Goal: Information Seeking & Learning: Check status

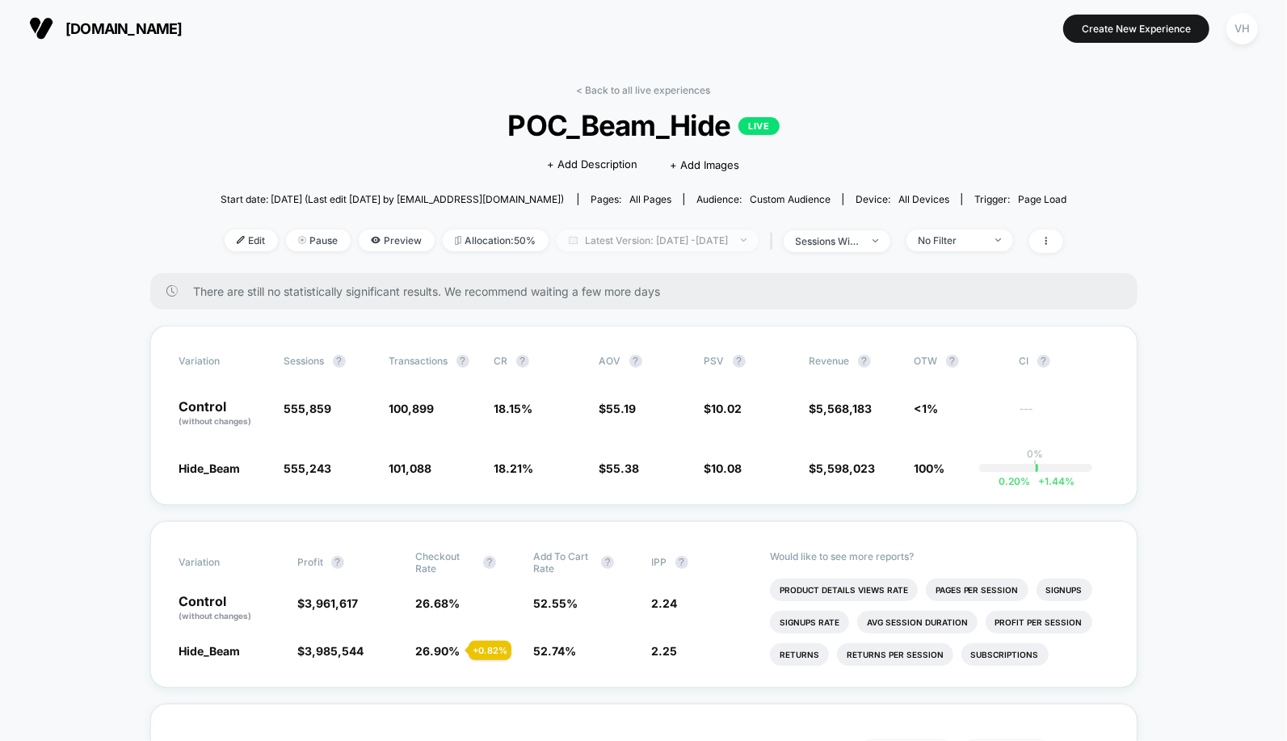
click at [730, 231] on span "Latest Version: [DATE] - [DATE]" at bounding box center [658, 240] width 202 height 22
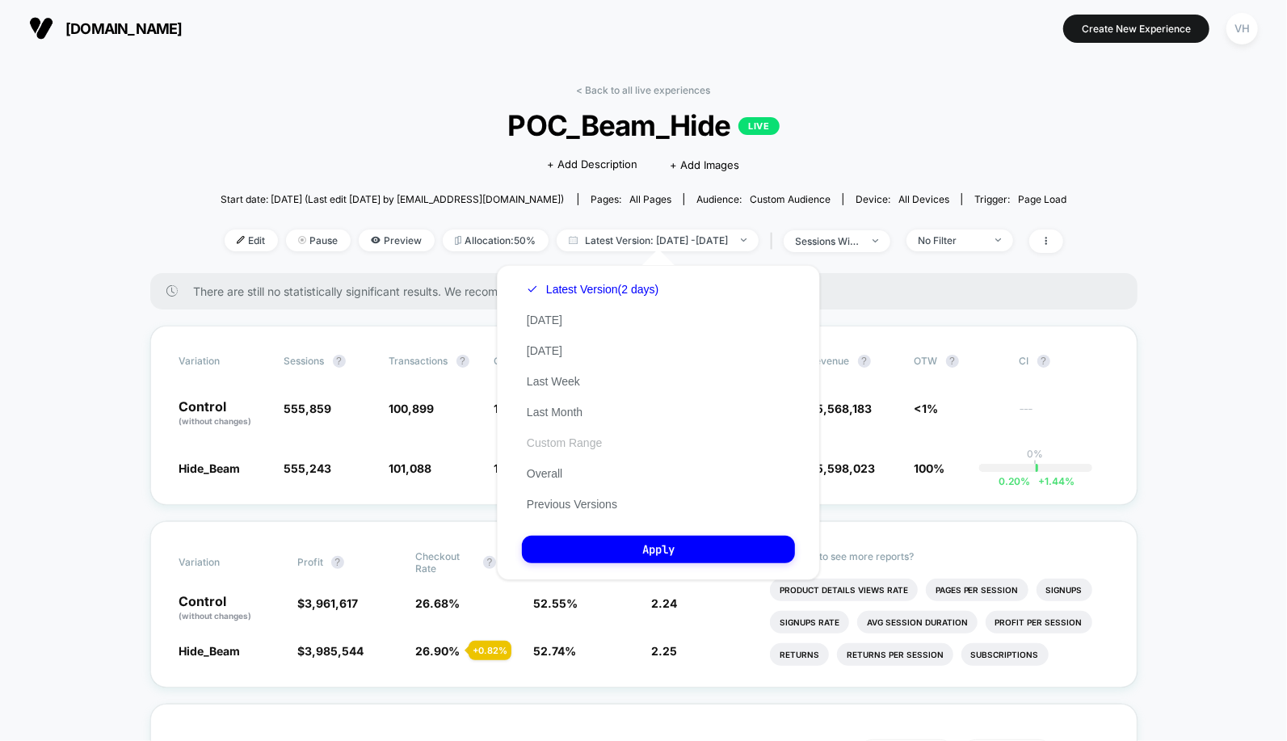
click at [571, 444] on button "Custom Range" at bounding box center [564, 443] width 85 height 15
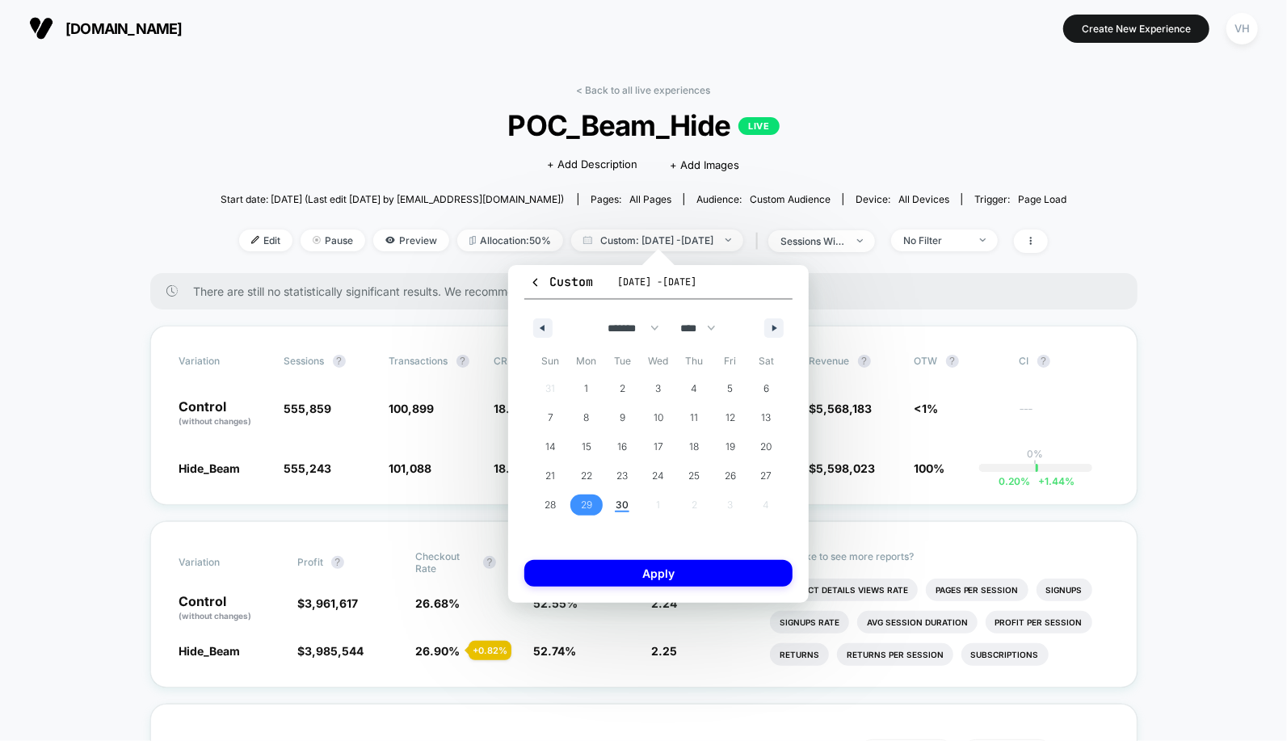
click at [591, 500] on span "29" at bounding box center [586, 504] width 11 height 29
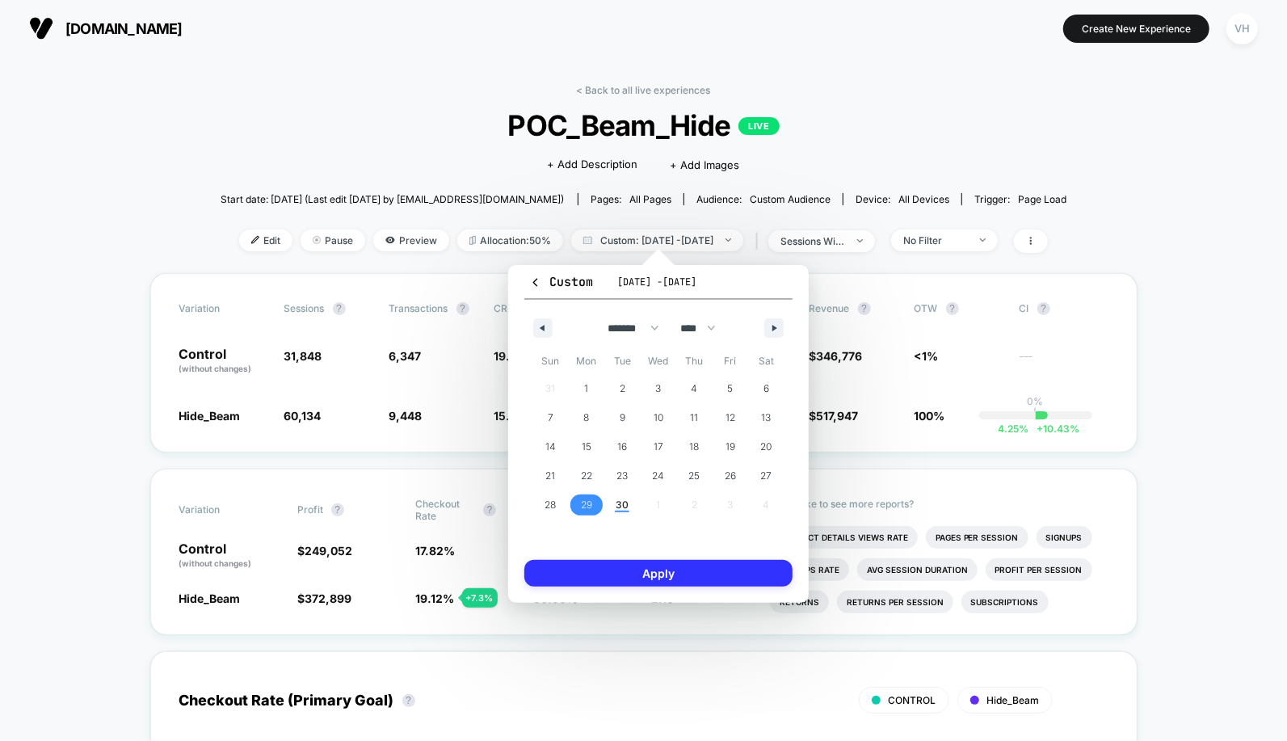
click at [624, 566] on button "Apply" at bounding box center [658, 573] width 268 height 27
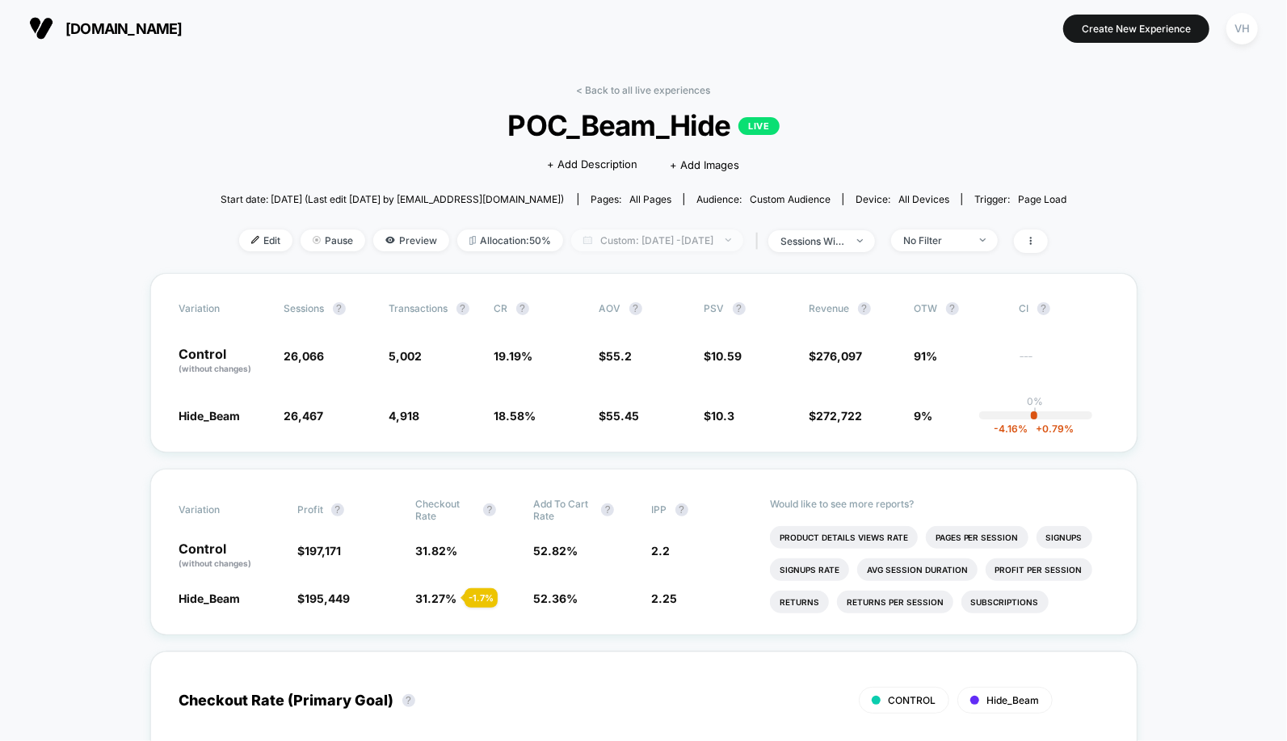
click at [718, 239] on span "Custom: [DATE] - [DATE]" at bounding box center [657, 240] width 172 height 22
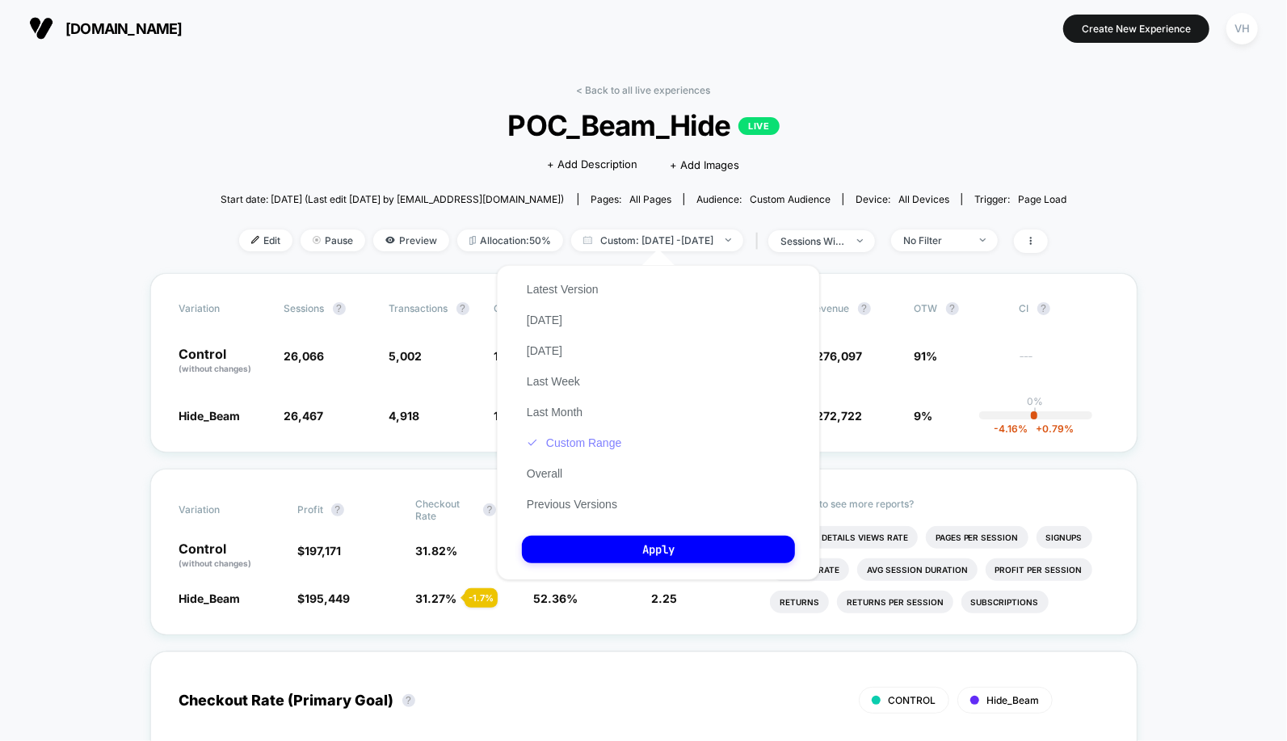
click at [583, 444] on button "Custom Range" at bounding box center [574, 443] width 104 height 15
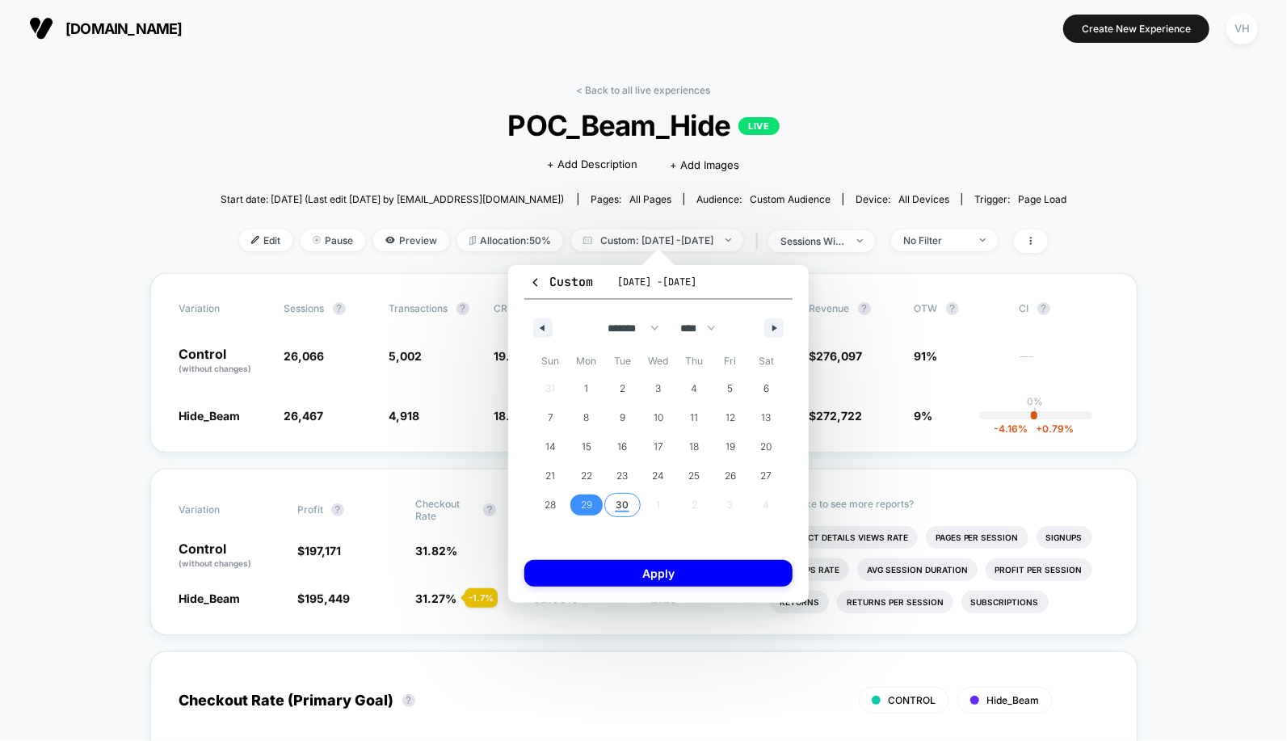
click at [614, 500] on span "30" at bounding box center [622, 504] width 36 height 21
click at [621, 579] on button "Apply" at bounding box center [658, 573] width 268 height 27
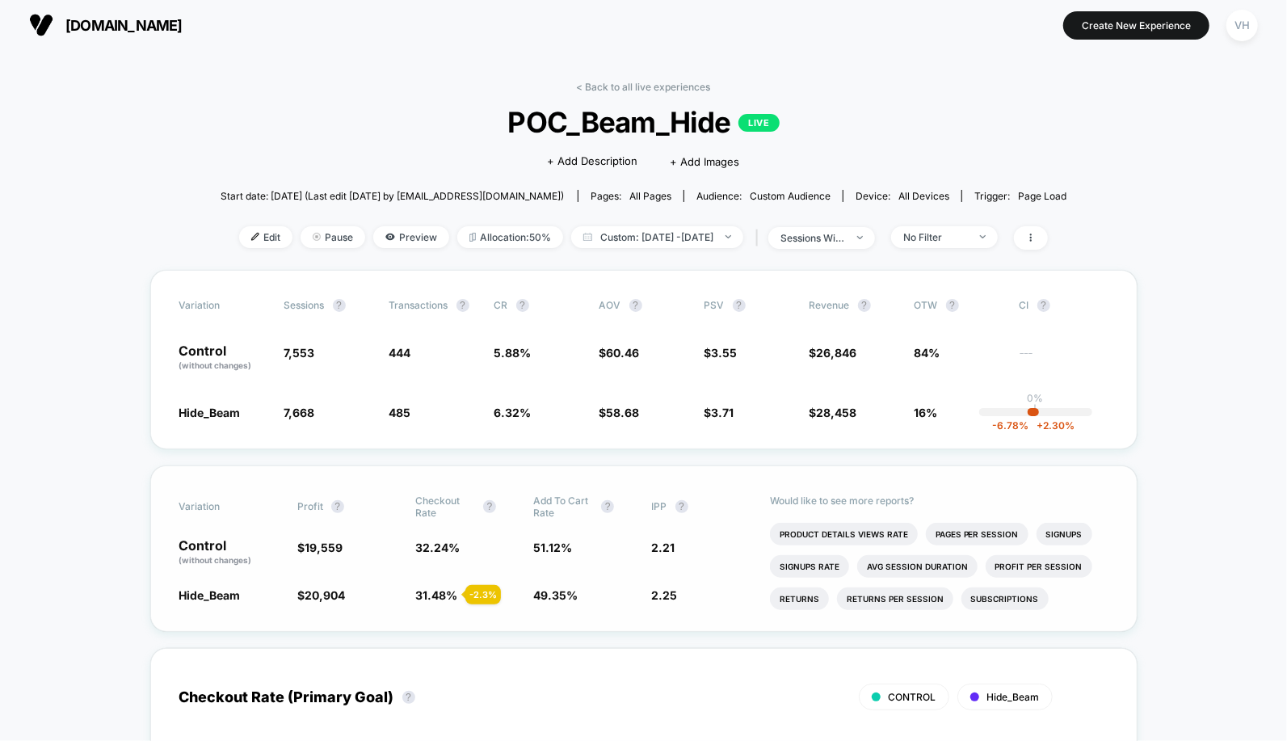
scroll to position [5, 0]
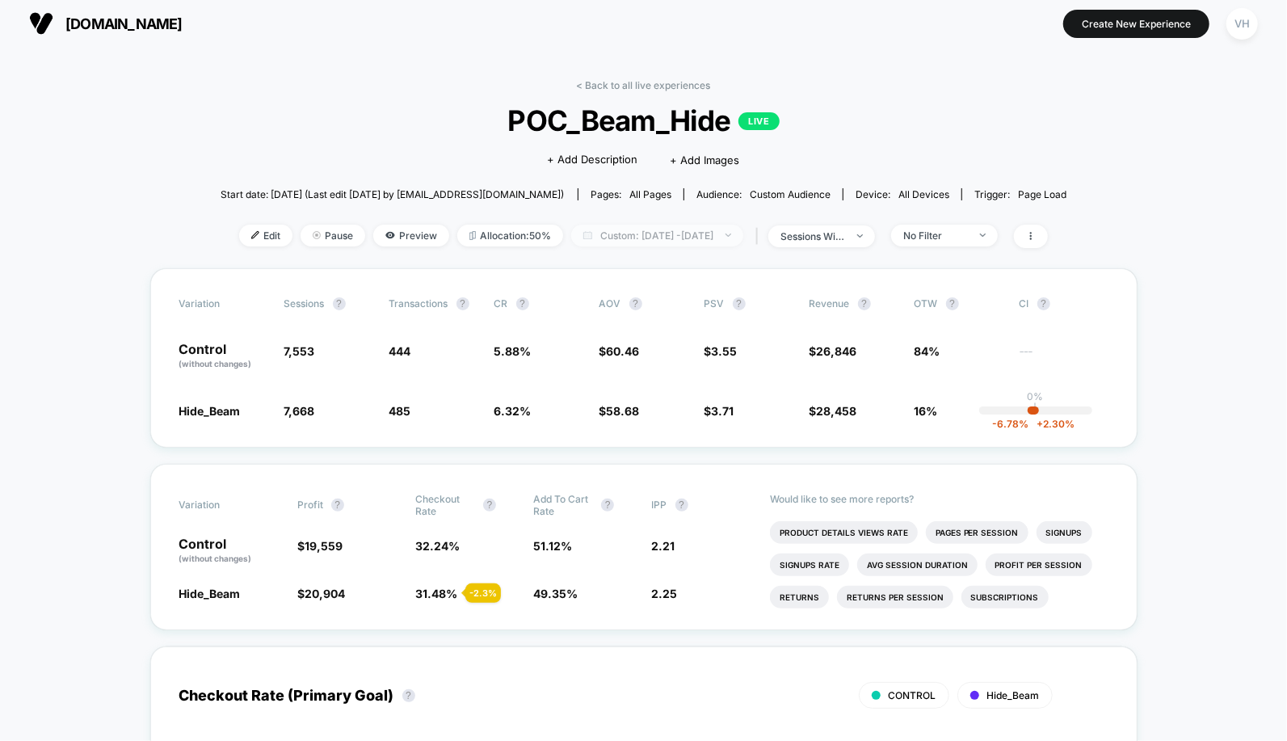
click at [735, 235] on span "Custom: [DATE] - [DATE]" at bounding box center [657, 236] width 172 height 22
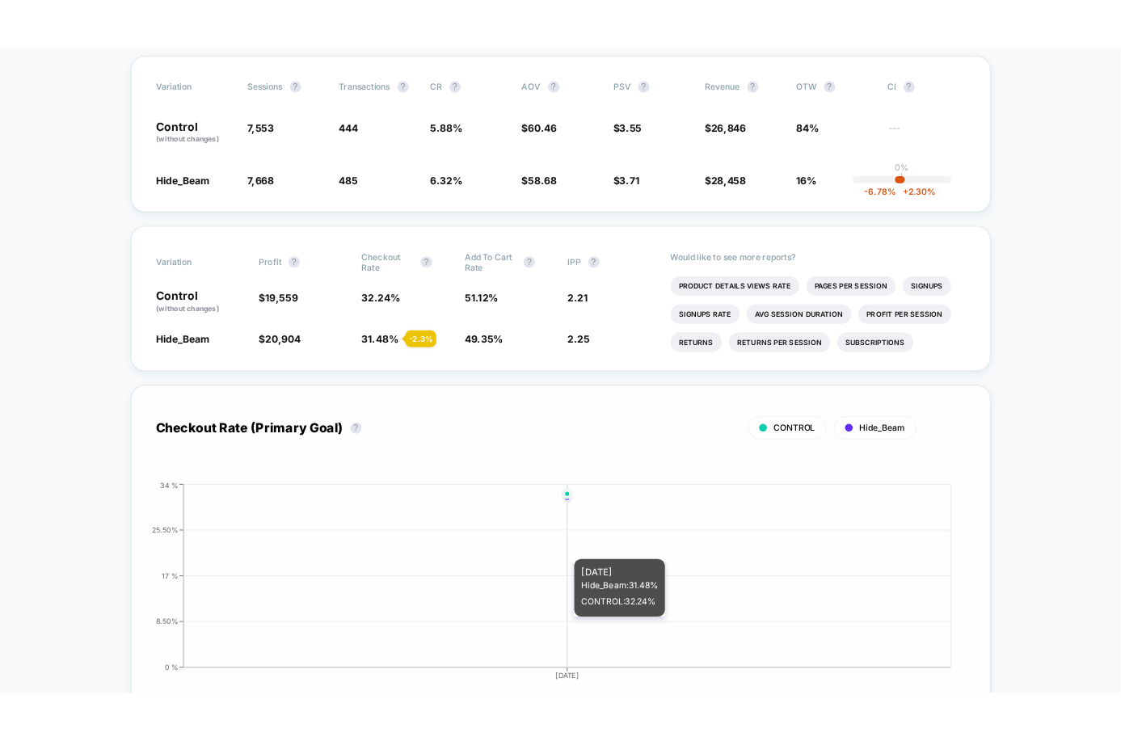
scroll to position [0, 0]
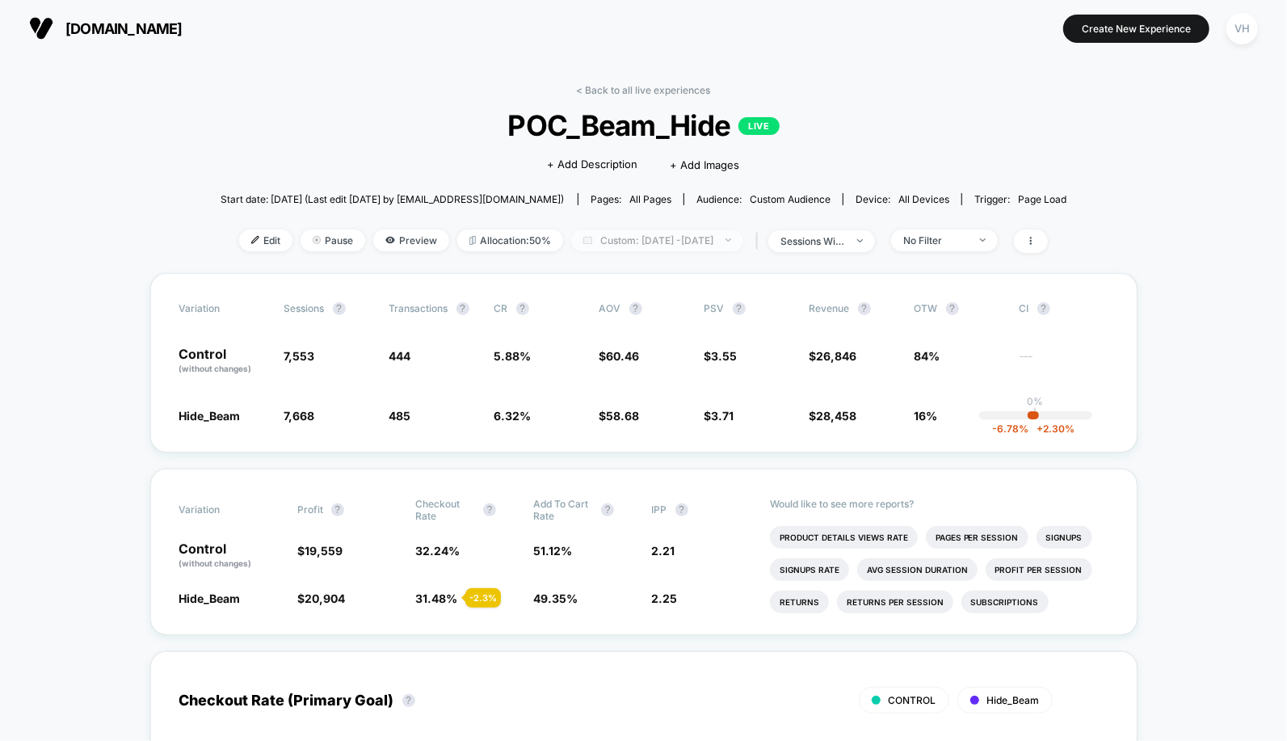
click at [723, 241] on span "Custom: [DATE] - [DATE]" at bounding box center [657, 240] width 172 height 22
select select "*"
select select "****"
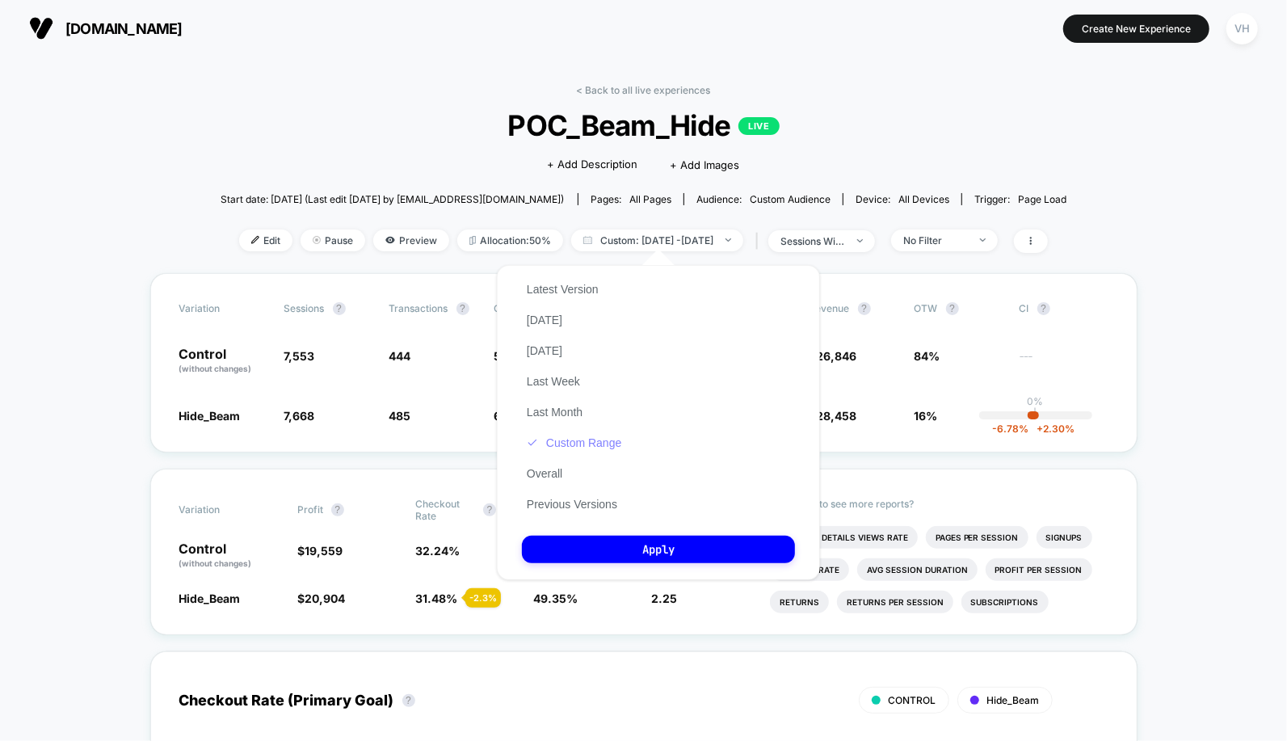
click at [608, 446] on button "Custom Range" at bounding box center [574, 443] width 104 height 15
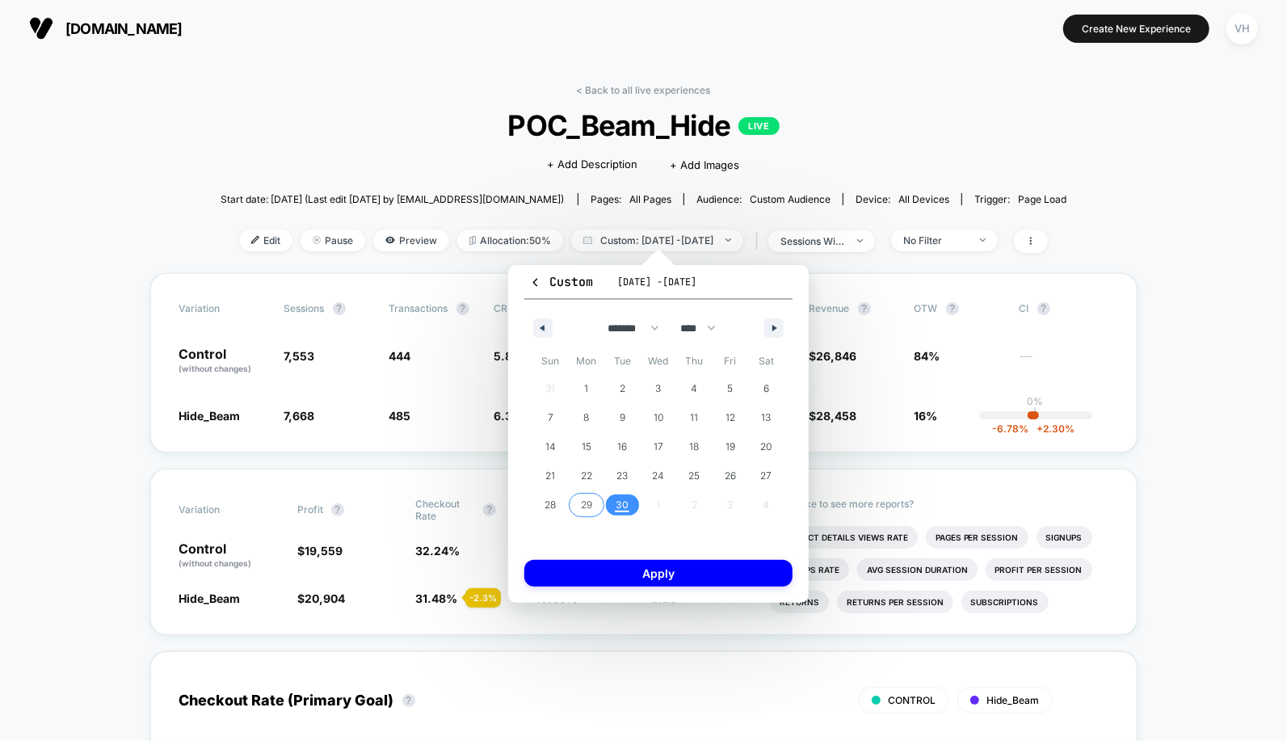
click at [591, 503] on span "29" at bounding box center [586, 504] width 11 height 29
click at [609, 503] on span "30" at bounding box center [622, 504] width 36 height 21
click at [648, 574] on button "Apply" at bounding box center [658, 573] width 268 height 27
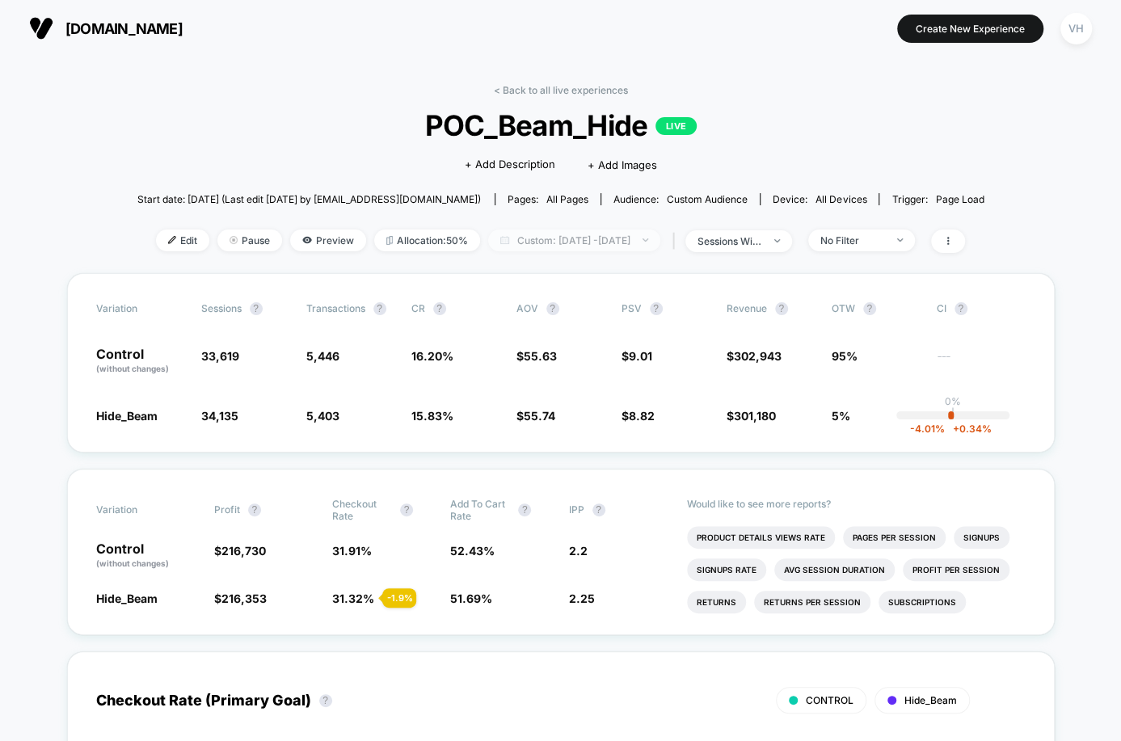
click at [578, 239] on span "Custom: [DATE] - [DATE]" at bounding box center [574, 240] width 172 height 22
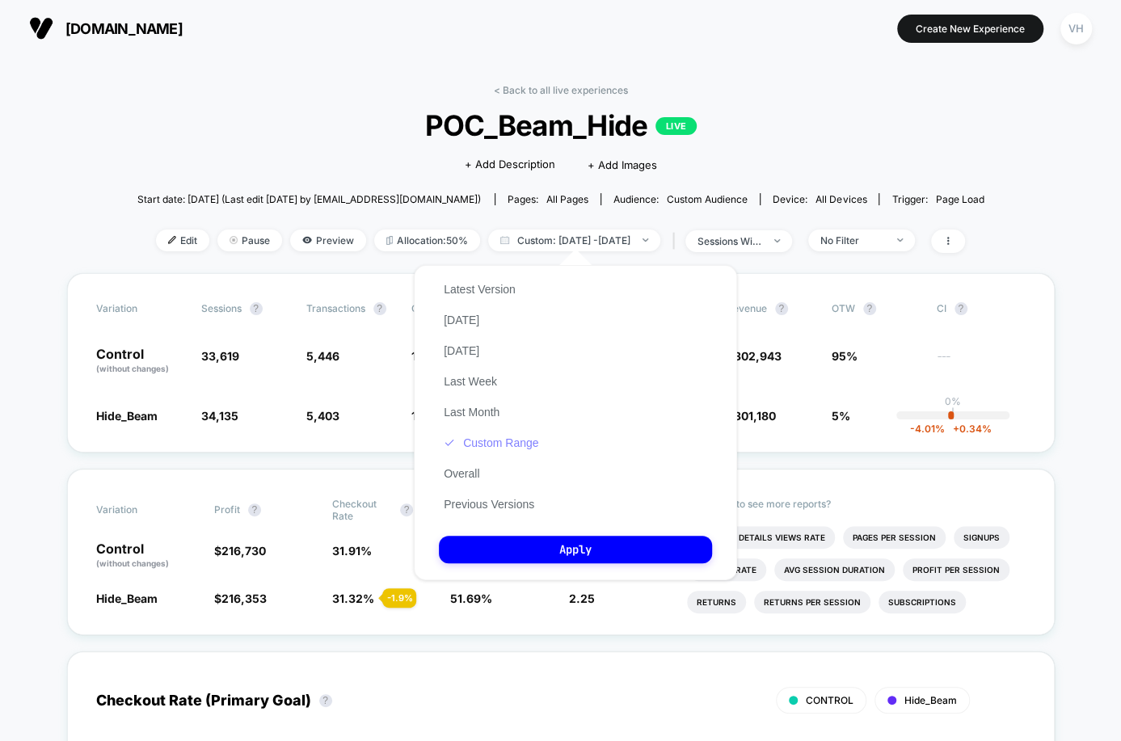
click at [494, 444] on button "Custom Range" at bounding box center [491, 443] width 104 height 15
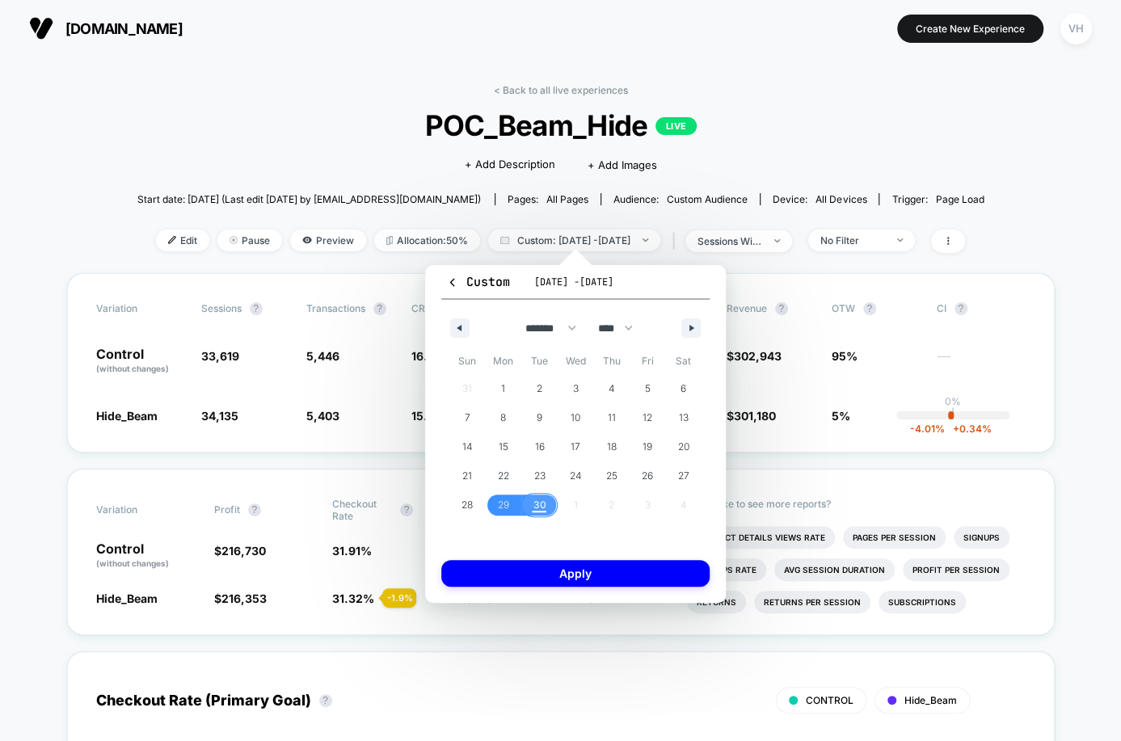
click at [537, 508] on span "30" at bounding box center [538, 504] width 13 height 29
click at [541, 576] on button "Apply" at bounding box center [575, 573] width 268 height 27
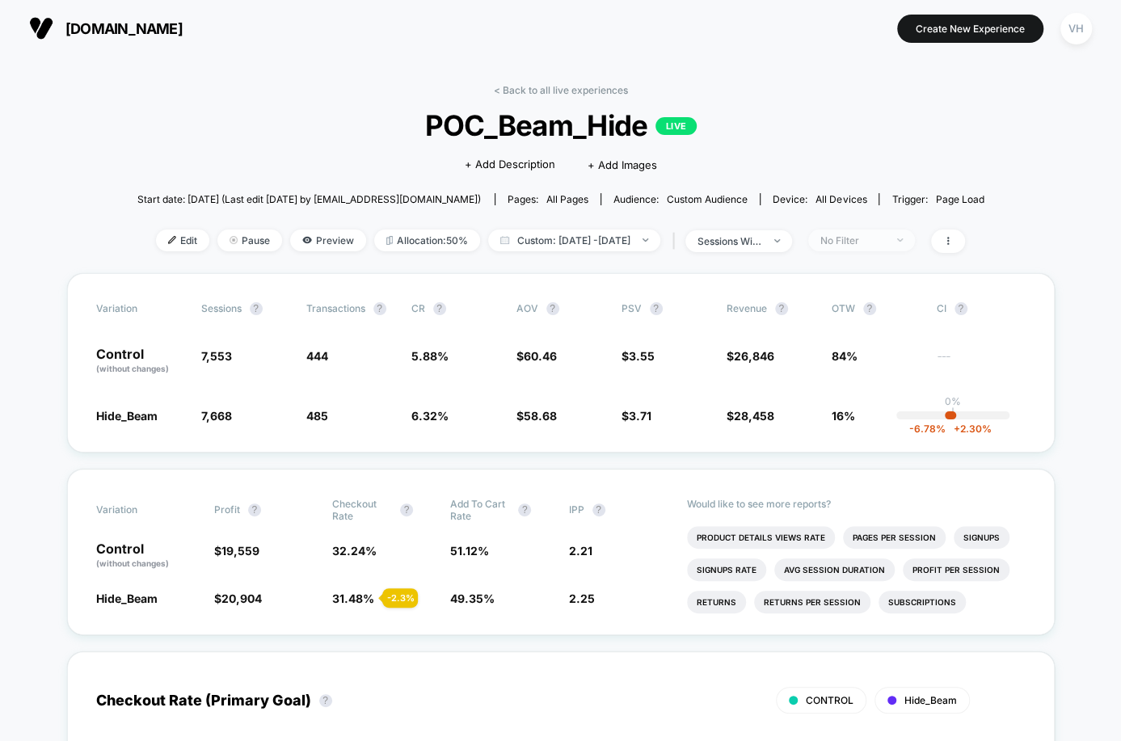
click at [863, 238] on div "No Filter" at bounding box center [852, 240] width 65 height 12
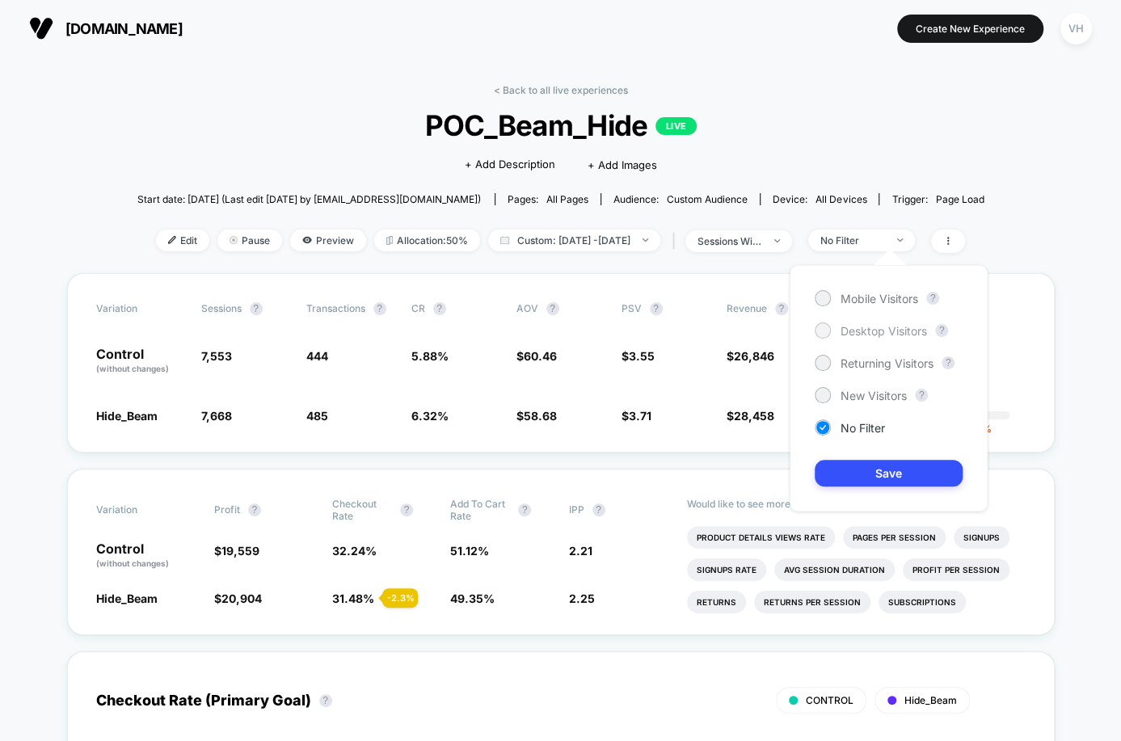
click at [848, 329] on span "Desktop Visitors" at bounding box center [883, 331] width 86 height 14
click at [848, 463] on button "Save" at bounding box center [888, 473] width 148 height 27
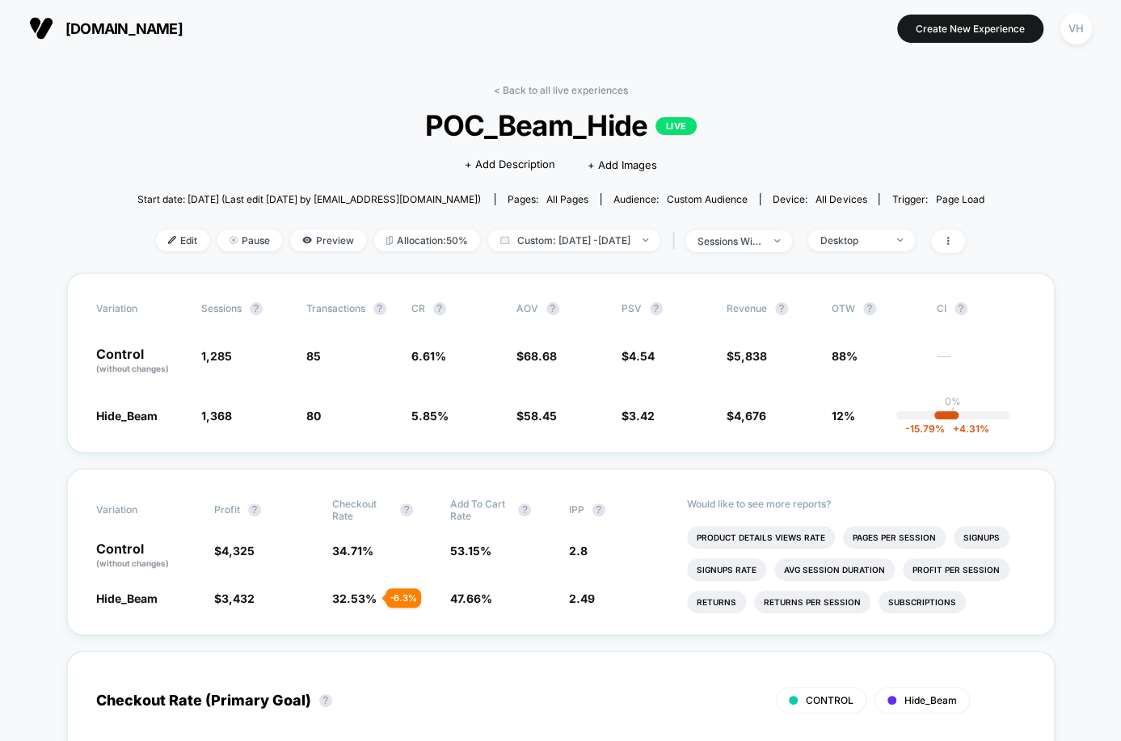
click at [867, 227] on div "< Back to all live experiences POC_Beam_Hide LIVE Click to edit experience deta…" at bounding box center [560, 178] width 847 height 189
click at [865, 238] on div "Desktop" at bounding box center [852, 240] width 65 height 12
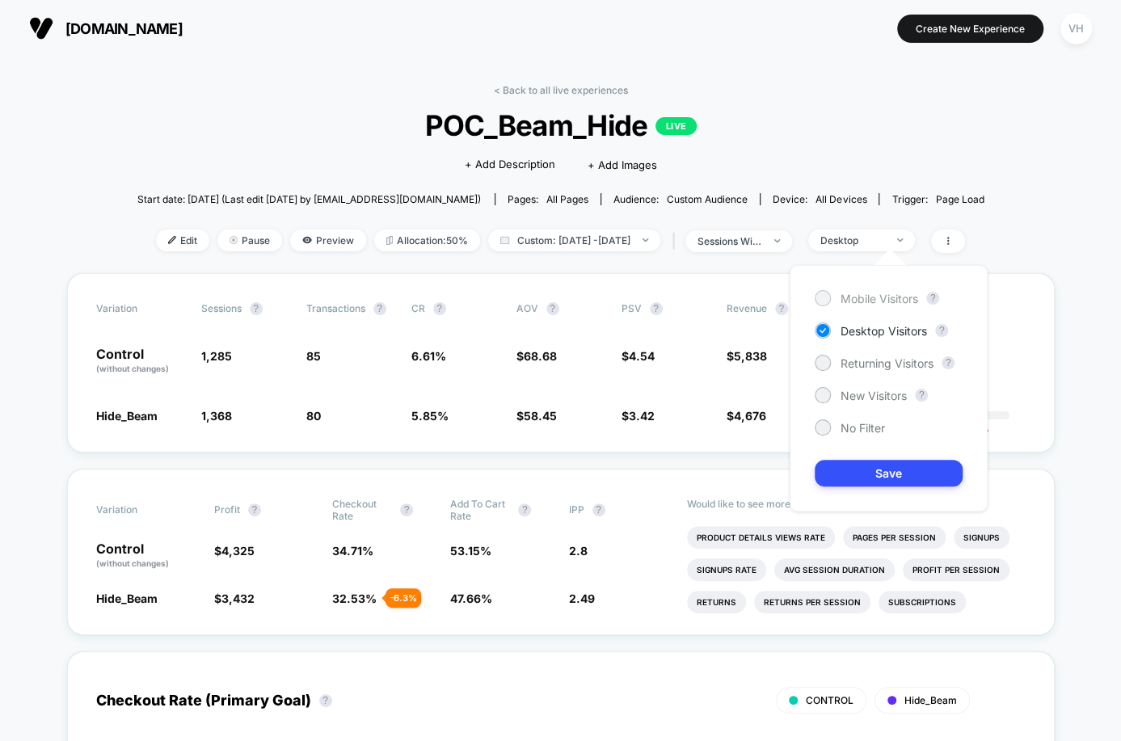
click at [869, 293] on span "Mobile Visitors" at bounding box center [879, 299] width 78 height 14
click at [882, 478] on button "Save" at bounding box center [888, 473] width 148 height 27
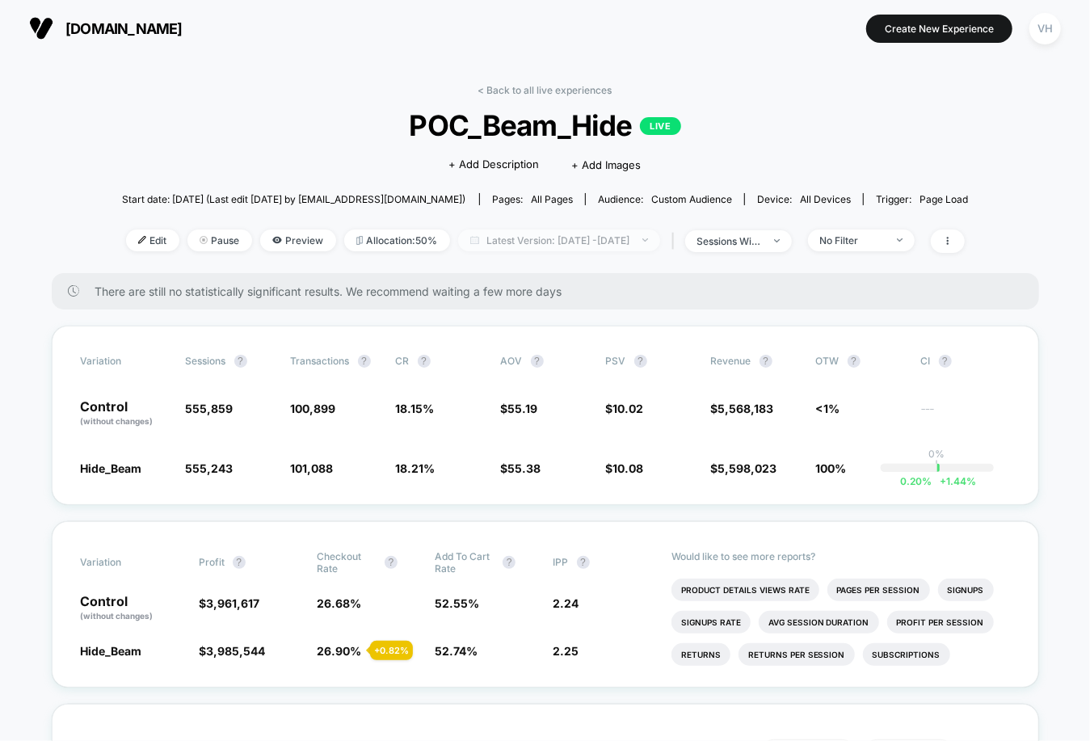
click at [600, 241] on span "Latest Version: [DATE] - [DATE]" at bounding box center [559, 240] width 202 height 22
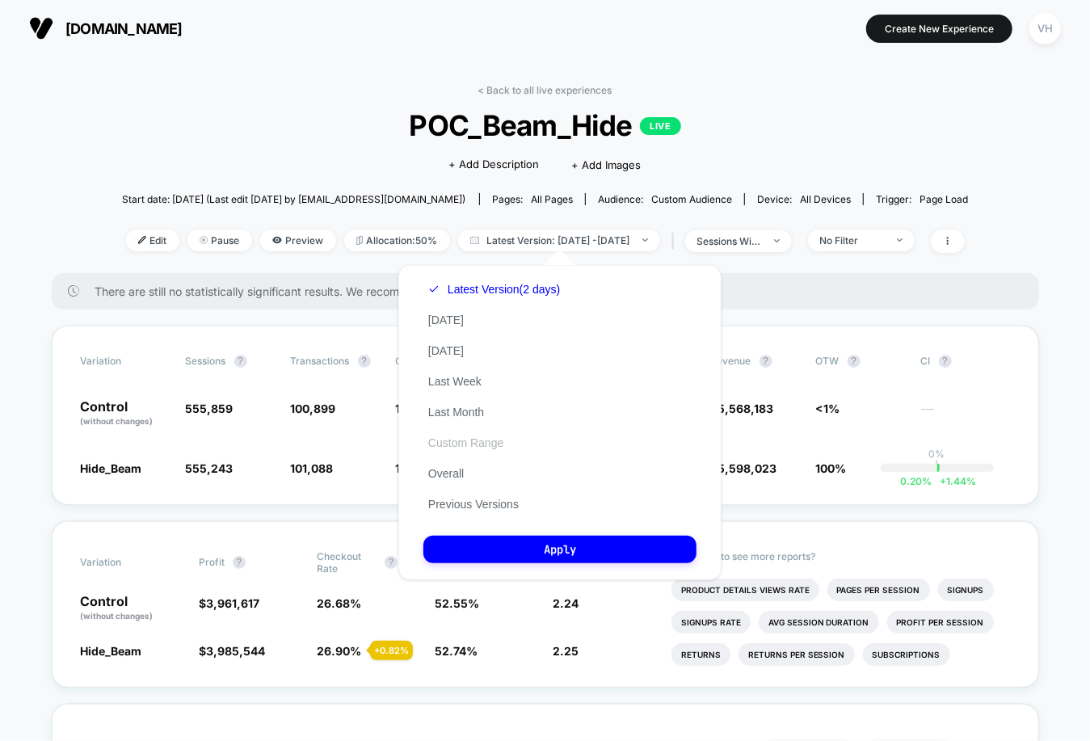
click at [452, 443] on button "Custom Range" at bounding box center [465, 443] width 85 height 15
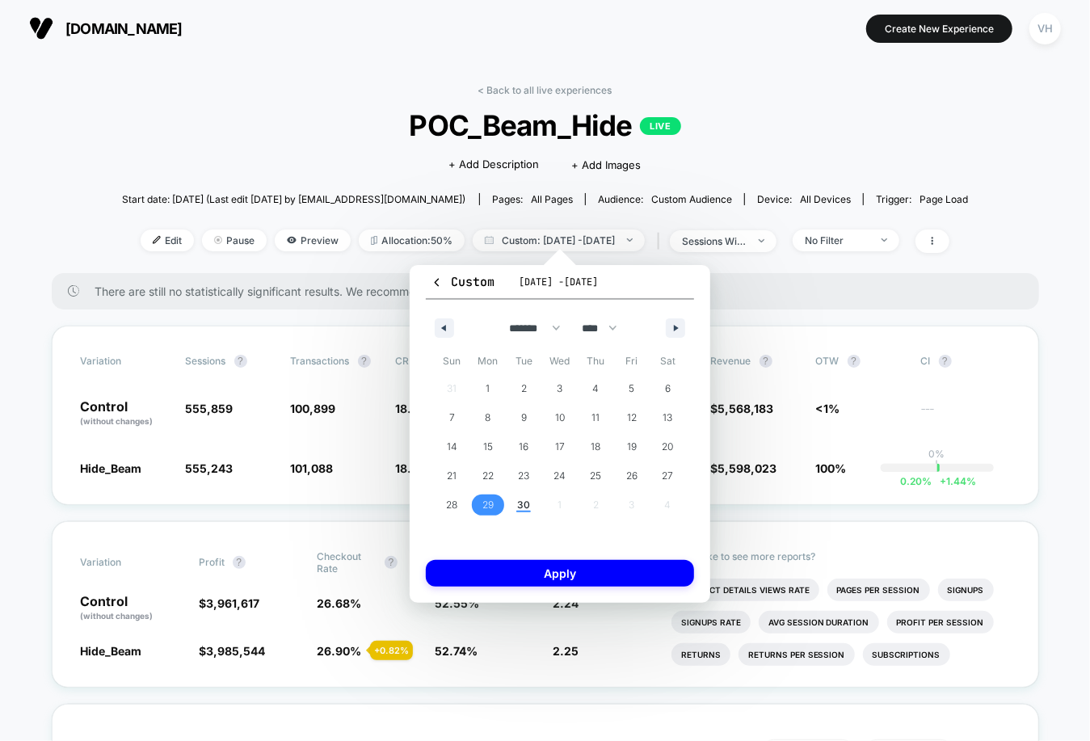
click at [489, 503] on span "29" at bounding box center [487, 504] width 11 height 29
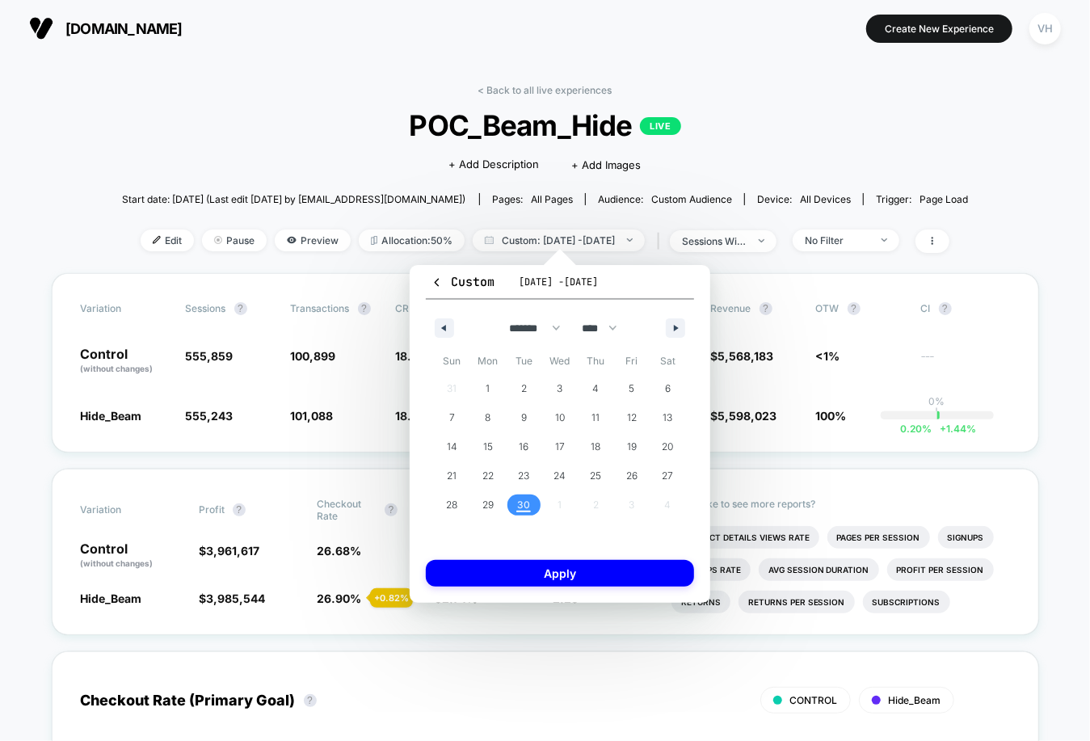
click at [520, 503] on span "30" at bounding box center [523, 504] width 13 height 29
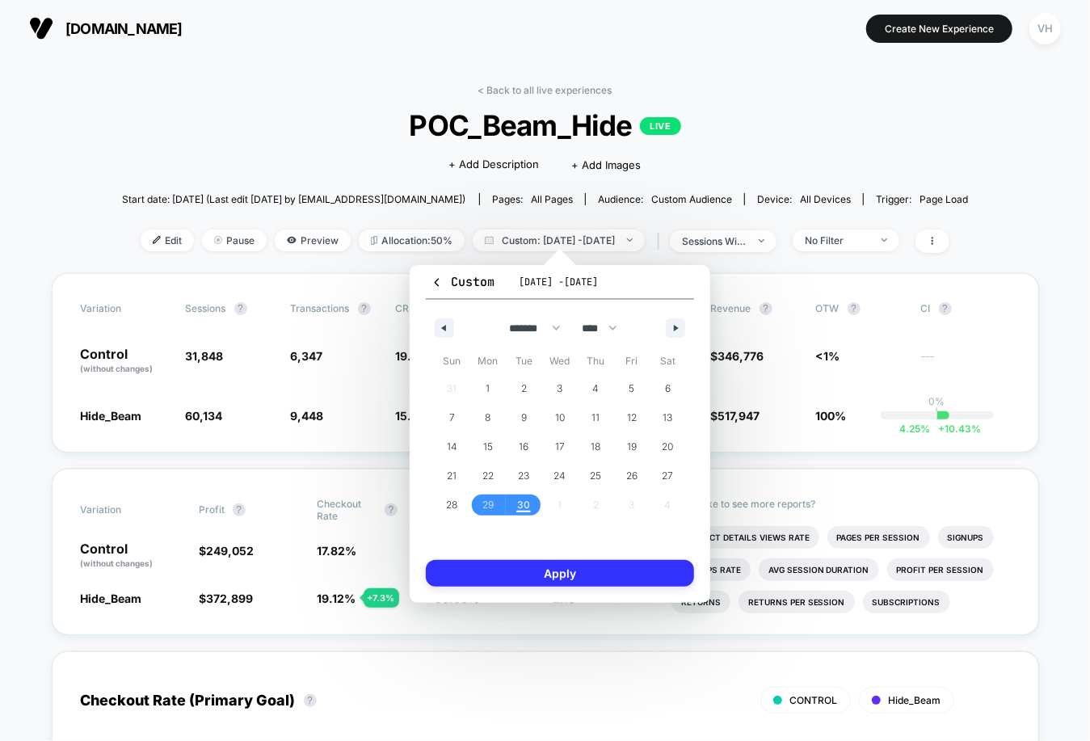
click at [536, 570] on button "Apply" at bounding box center [560, 573] width 268 height 27
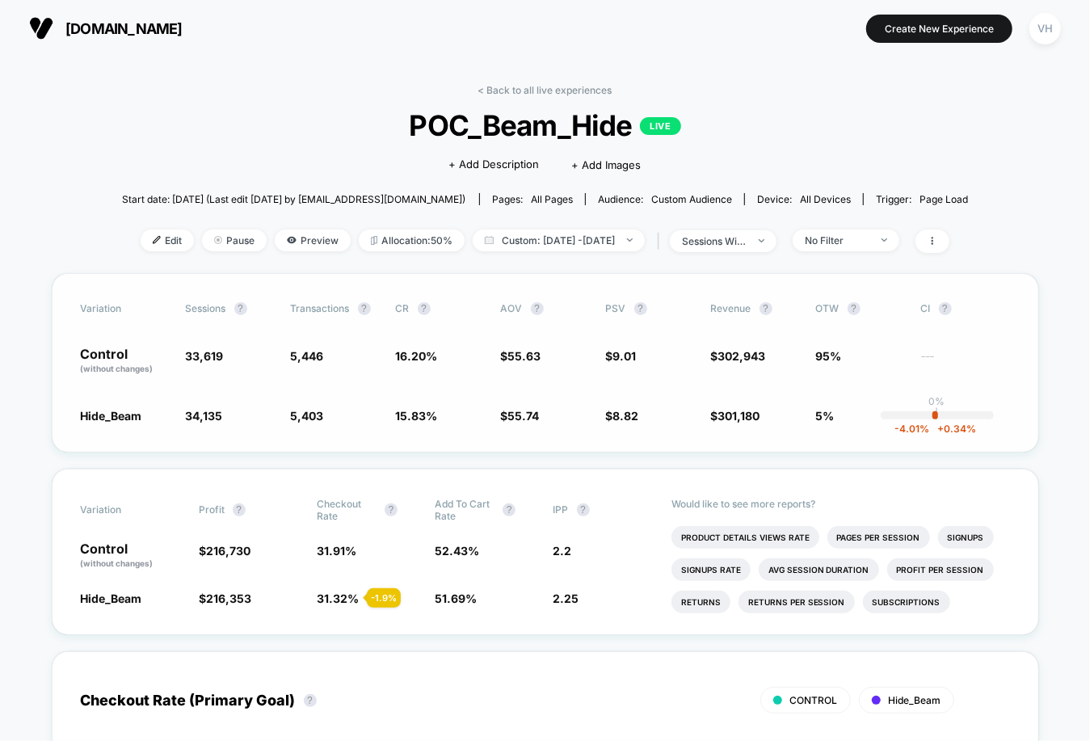
drag, startPoint x: 639, startPoint y: 343, endPoint x: 613, endPoint y: 343, distance: 25.9
click at [613, 343] on div "Variation Sessions ? Transactions ? CR ? AOV ? PSV ? Revenue ? OTW ? CI ? Contr…" at bounding box center [545, 362] width 987 height 179
click at [608, 344] on div "Variation Sessions ? Transactions ? CR ? AOV ? PSV ? Revenue ? OTW ? CI ? Contr…" at bounding box center [545, 362] width 987 height 179
drag, startPoint x: 606, startPoint y: 347, endPoint x: 646, endPoint y: 350, distance: 39.7
click at [646, 350] on span "$ 9.01" at bounding box center [650, 360] width 89 height 27
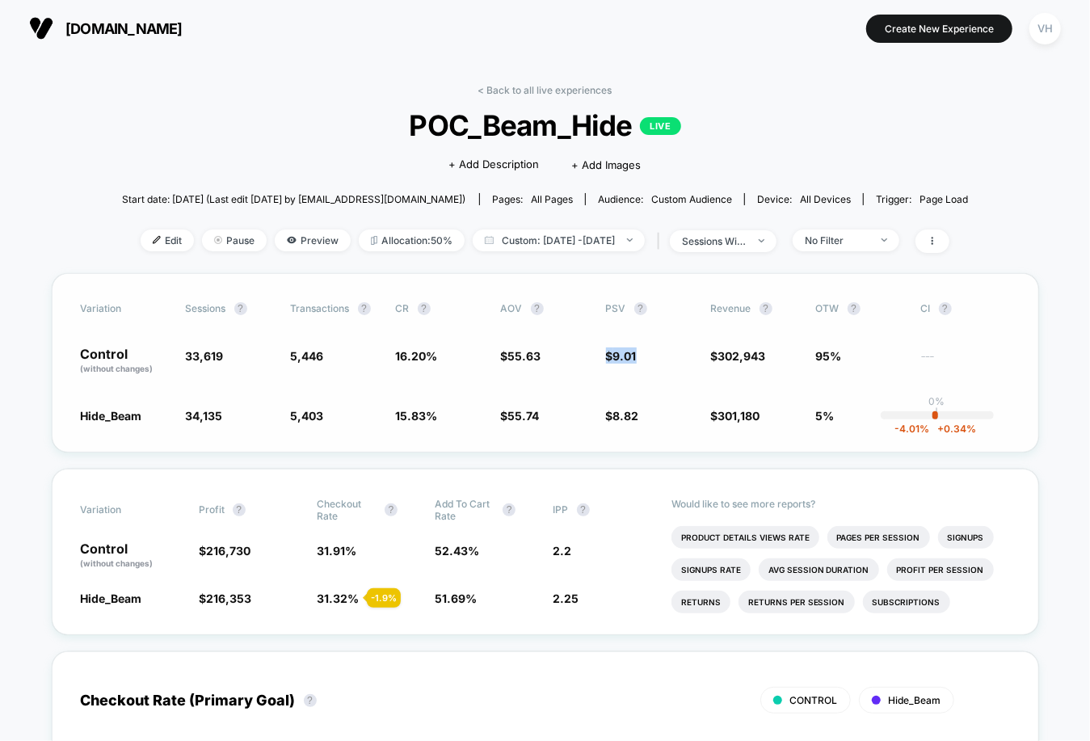
copy span "$ 9.01"
